Goal: Navigation & Orientation: Understand site structure

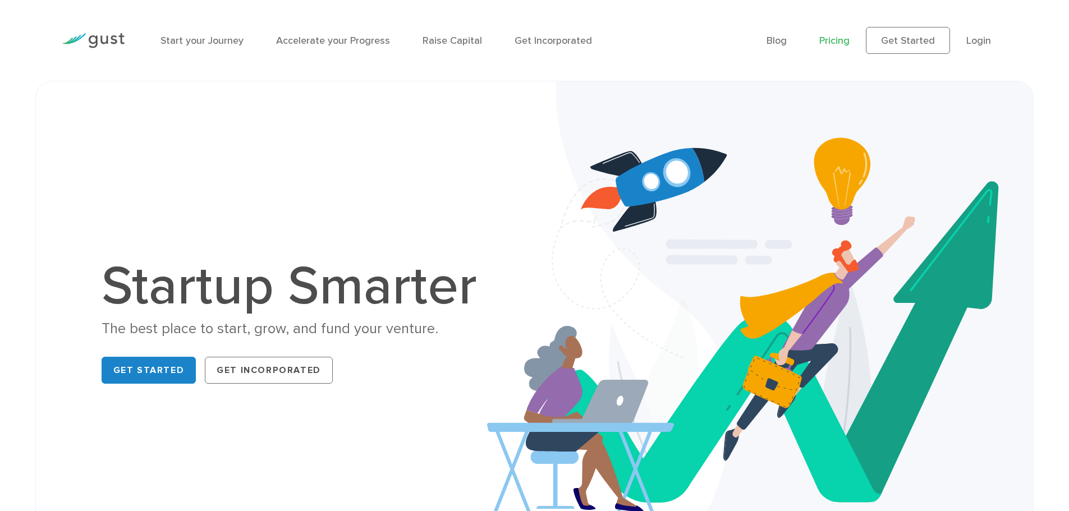
click at [840, 43] on link "Pricing" at bounding box center [835, 41] width 30 height 12
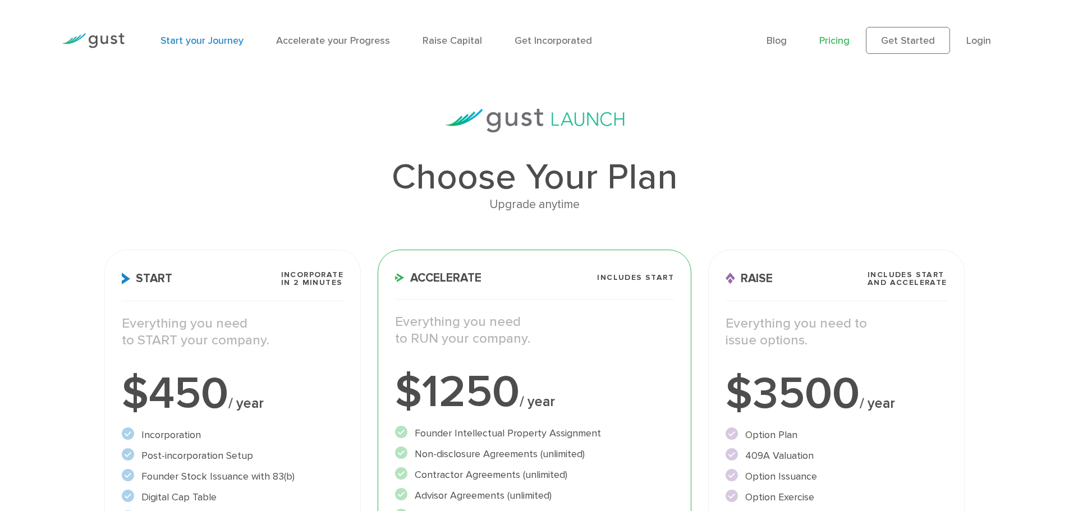
click at [223, 37] on link "Start your Journey" at bounding box center [202, 41] width 83 height 12
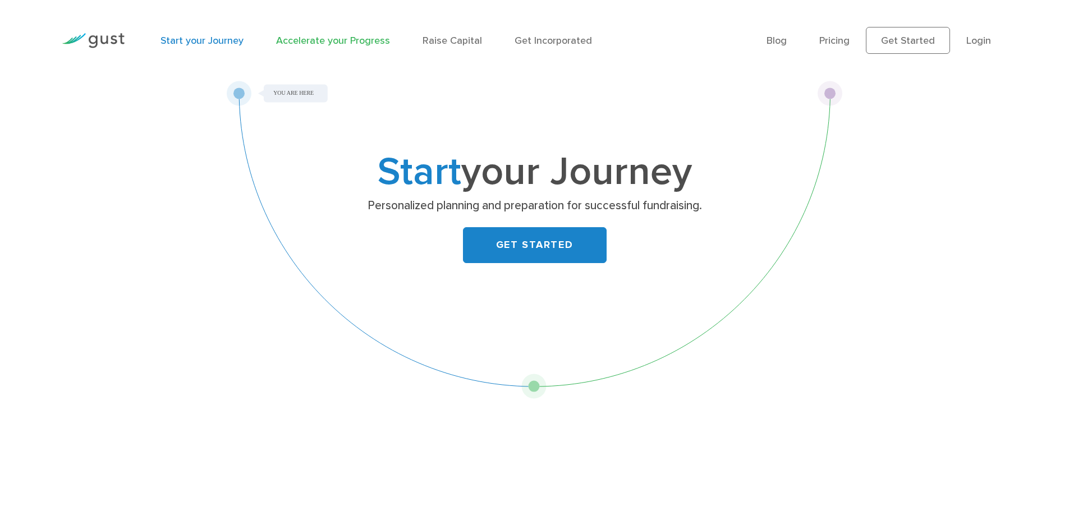
click at [355, 45] on link "Accelerate your Progress" at bounding box center [333, 41] width 114 height 12
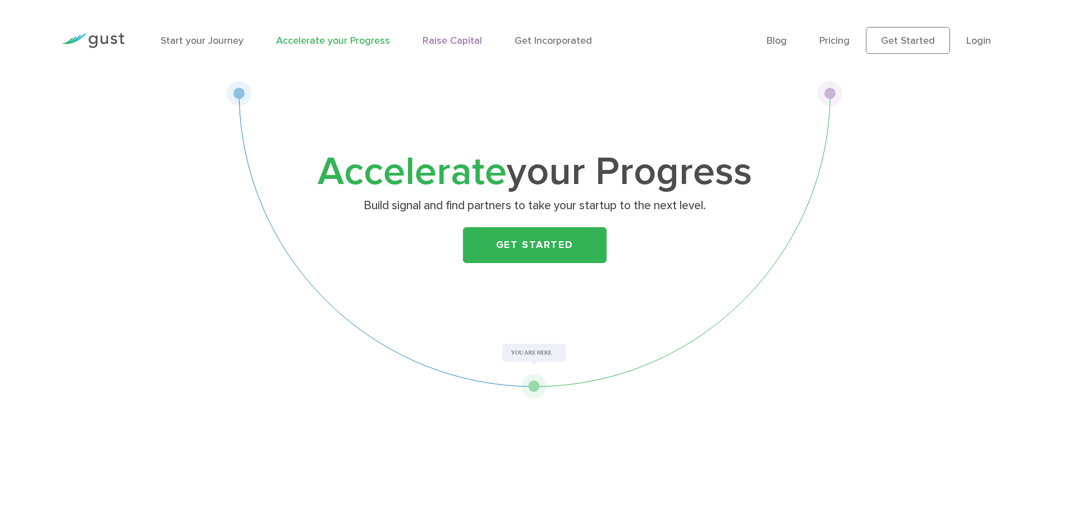
click at [447, 39] on link "Raise Capital" at bounding box center [453, 41] width 60 height 12
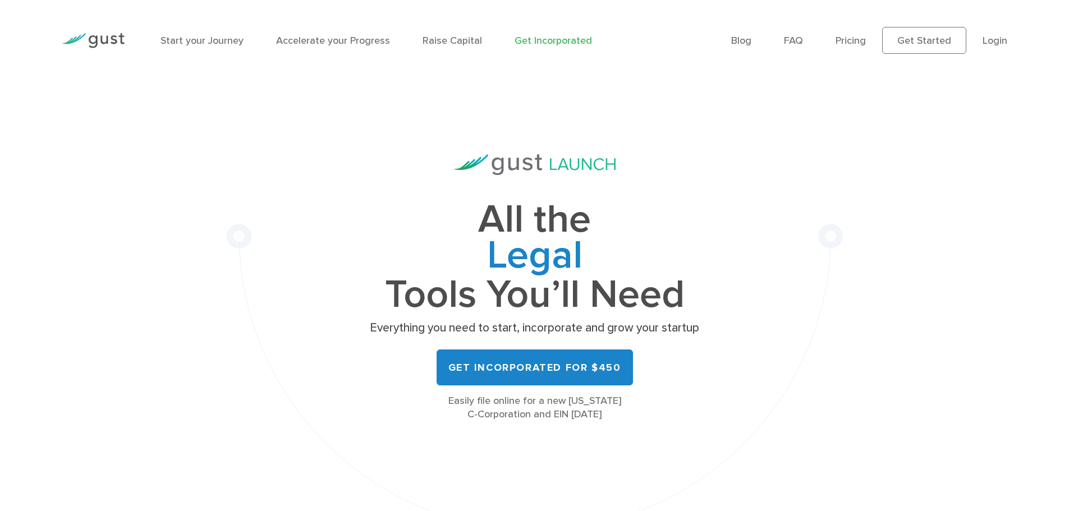
click at [106, 36] on img at bounding box center [93, 40] width 63 height 15
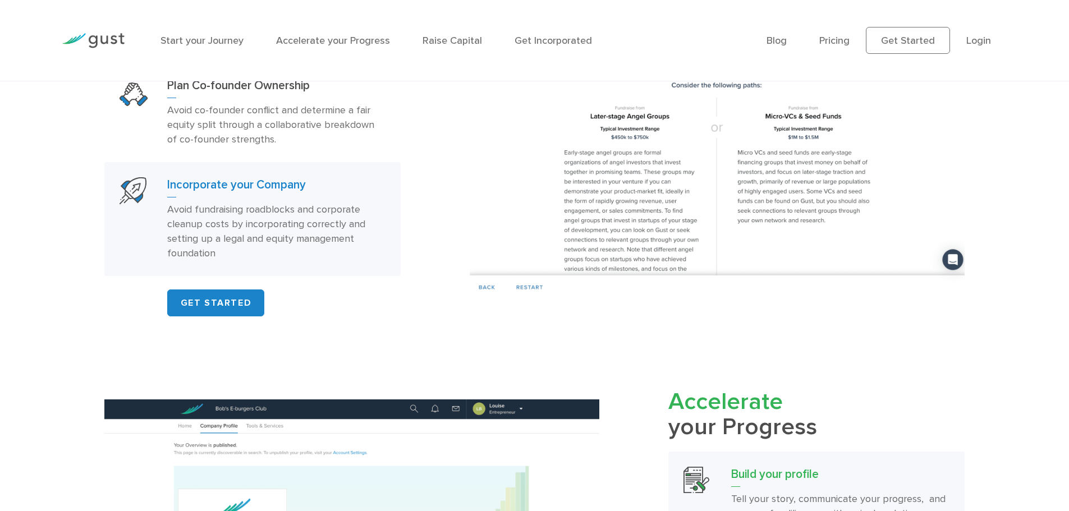
scroll to position [898, 0]
